Goal: Task Accomplishment & Management: Manage account settings

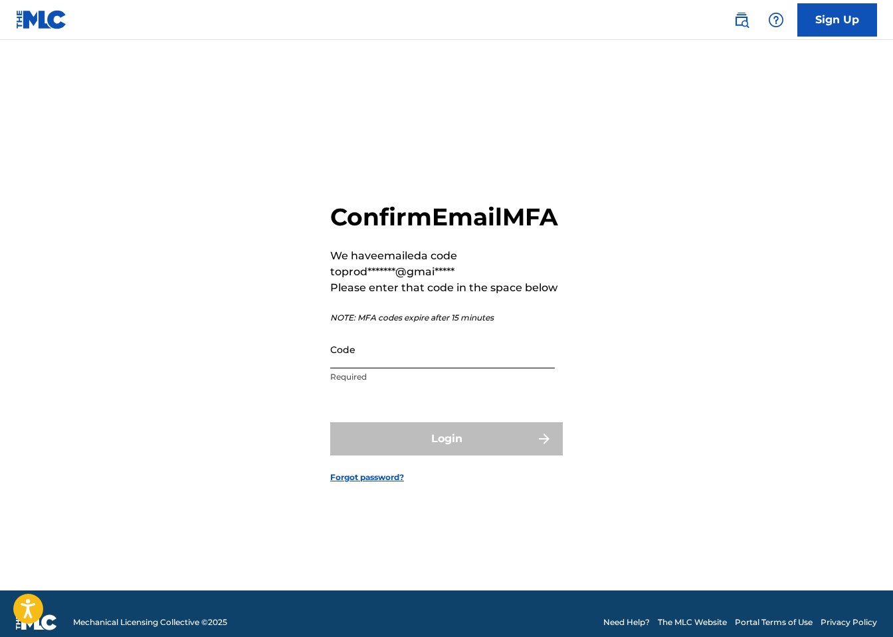
click at [477, 367] on input "Code" at bounding box center [442, 349] width 225 height 38
paste input "570568"
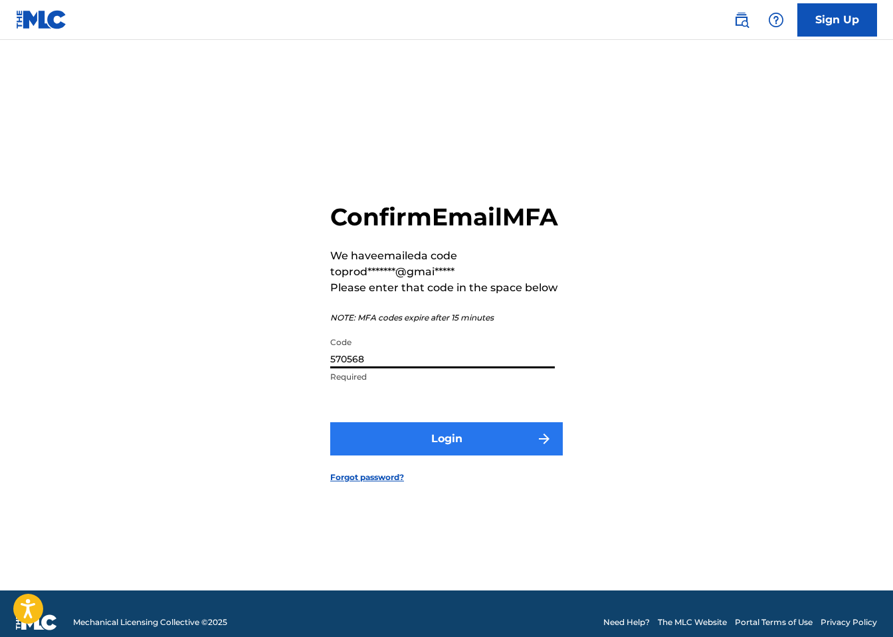
type input "570568"
click at [410, 453] on button "Login" at bounding box center [446, 438] width 233 height 33
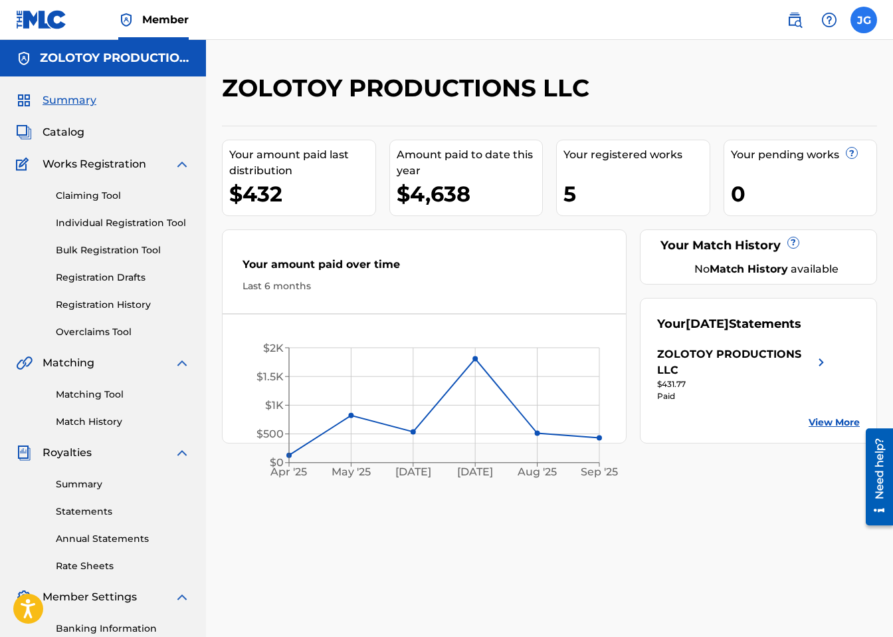
click at [873, 16] on label at bounding box center [864, 20] width 27 height 27
click at [864, 20] on input "[PERSON_NAME] [EMAIL_ADDRESS][PERSON_NAME][DOMAIN_NAME] Notification Preference…" at bounding box center [864, 20] width 0 height 0
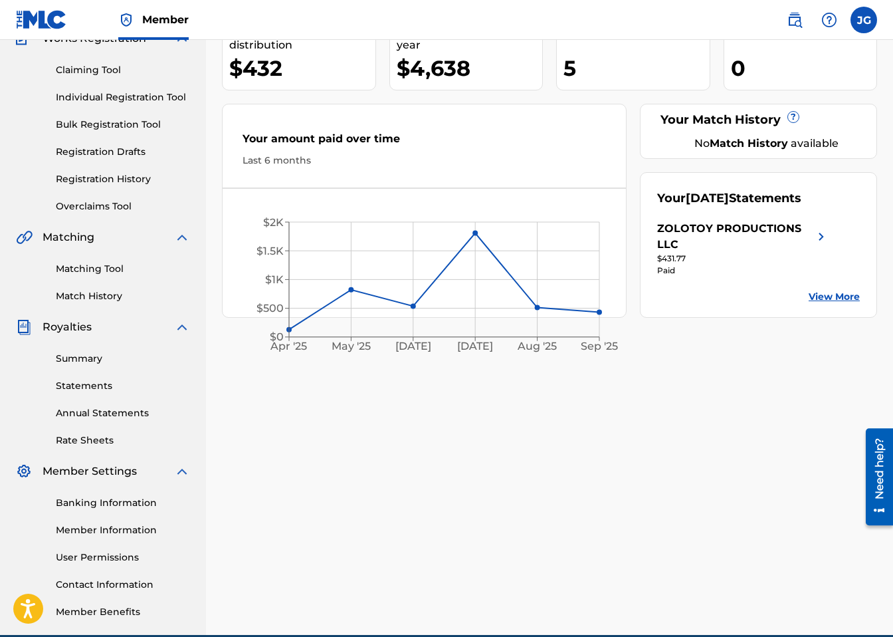
scroll to position [187, 0]
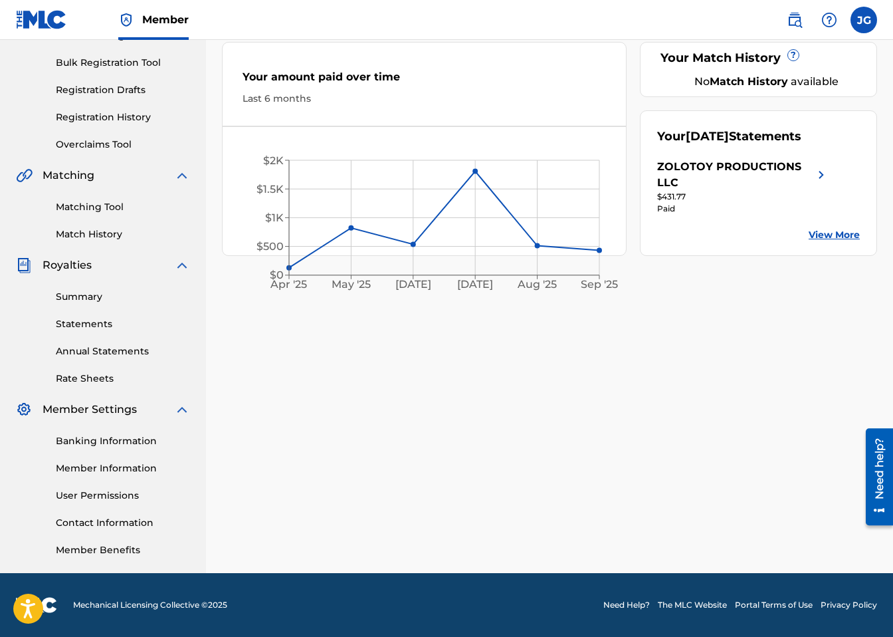
click at [129, 452] on div "Banking Information Member Information User Permissions Contact Information Mem…" at bounding box center [103, 487] width 174 height 140
click at [130, 441] on link "Banking Information" at bounding box center [123, 441] width 134 height 14
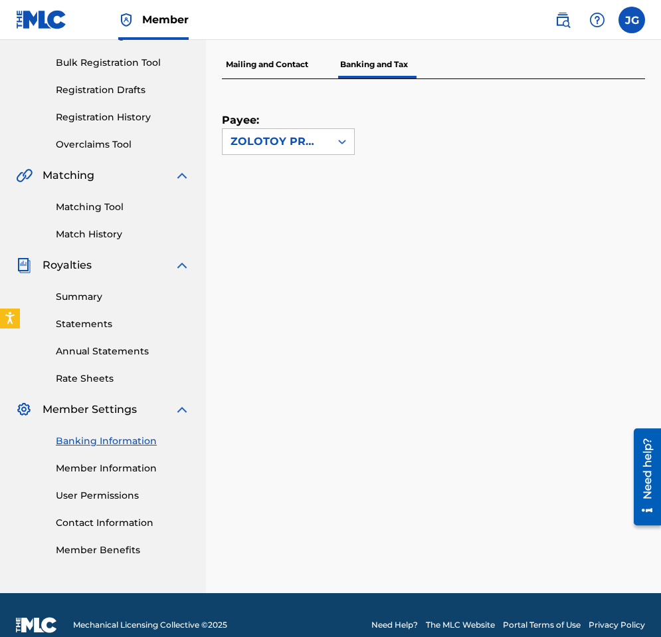
scroll to position [207, 0]
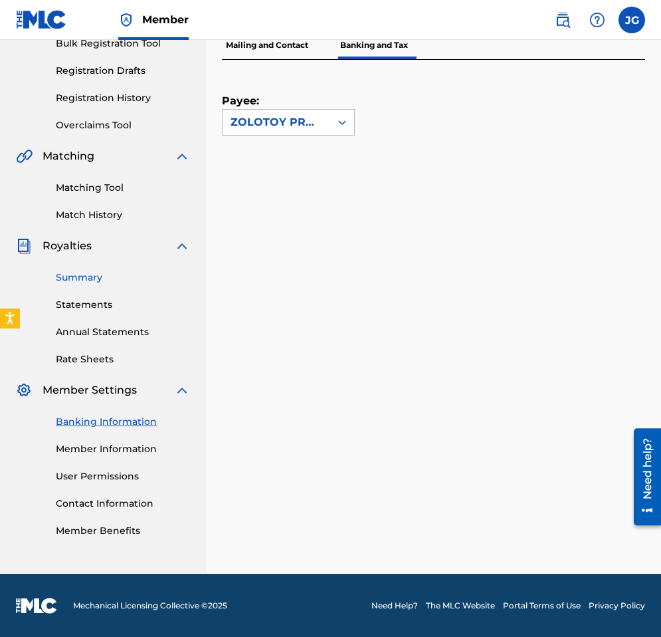
click at [91, 278] on link "Summary" at bounding box center [123, 278] width 134 height 14
